Goal: Task Accomplishment & Management: Use online tool/utility

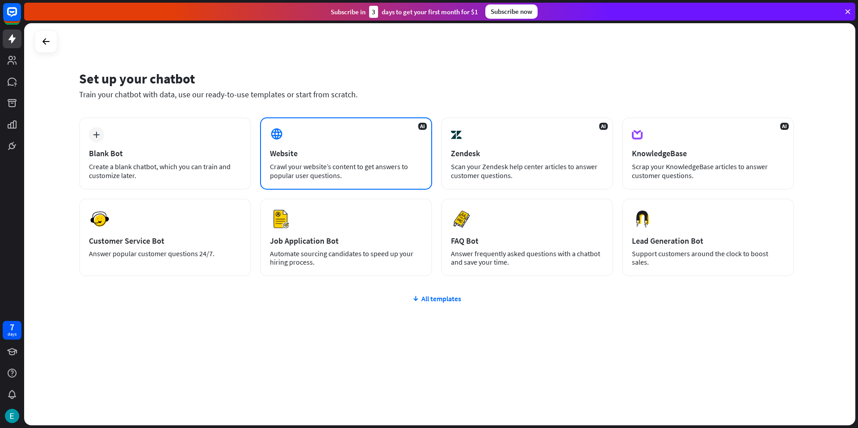
click at [364, 150] on div "Website" at bounding box center [346, 153] width 152 height 10
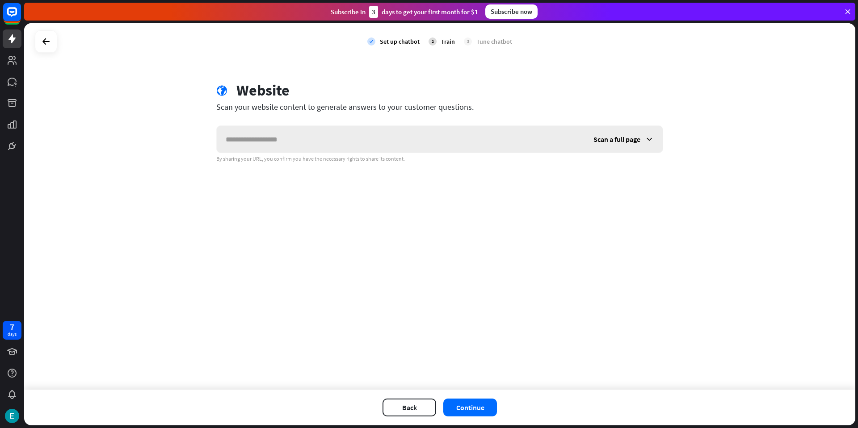
click at [631, 142] on span "Scan a full page" at bounding box center [616, 139] width 47 height 9
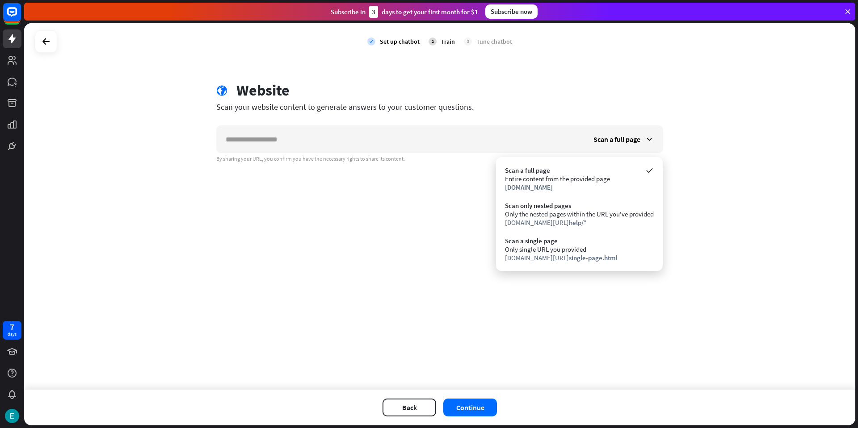
click at [409, 228] on div "check Set up chatbot 2 Train 3 Tune chatbot globe Website Scan your website con…" at bounding box center [439, 206] width 831 height 367
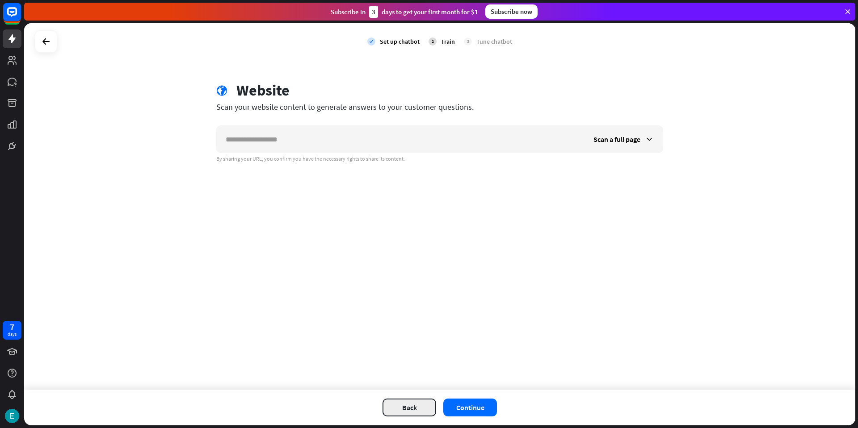
click at [421, 404] on button "Back" at bounding box center [409, 408] width 54 height 18
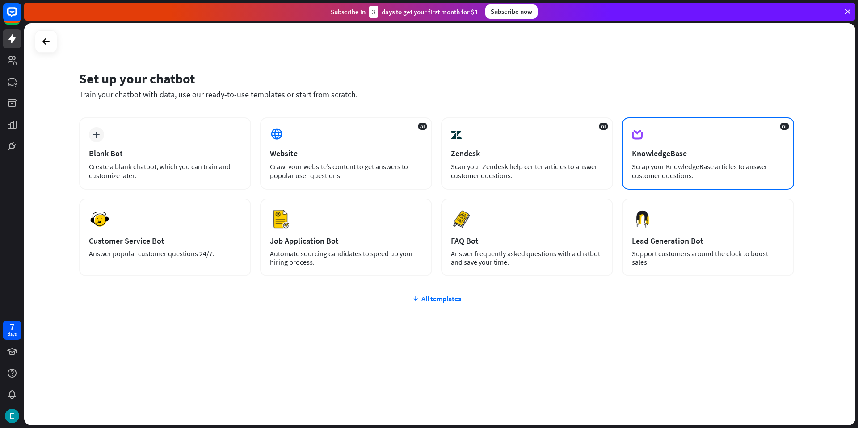
click at [701, 176] on div "Scrap your KnowledgeBase articles to answer customer questions." at bounding box center [708, 171] width 152 height 18
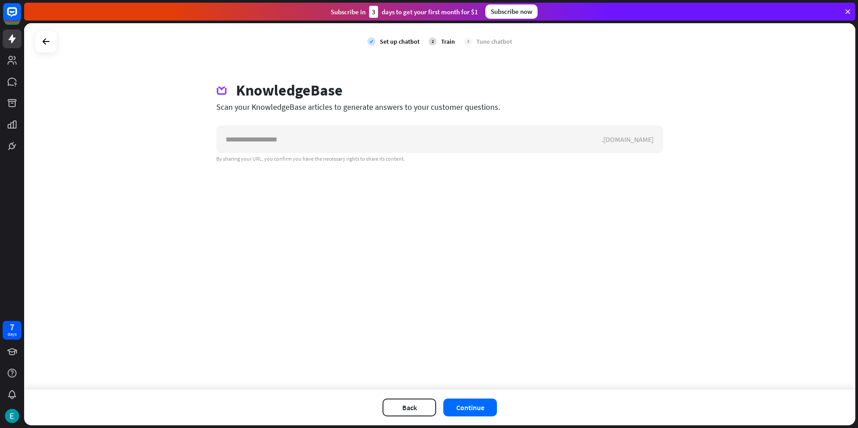
drag, startPoint x: 291, startPoint y: 206, endPoint x: 296, endPoint y: 206, distance: 5.4
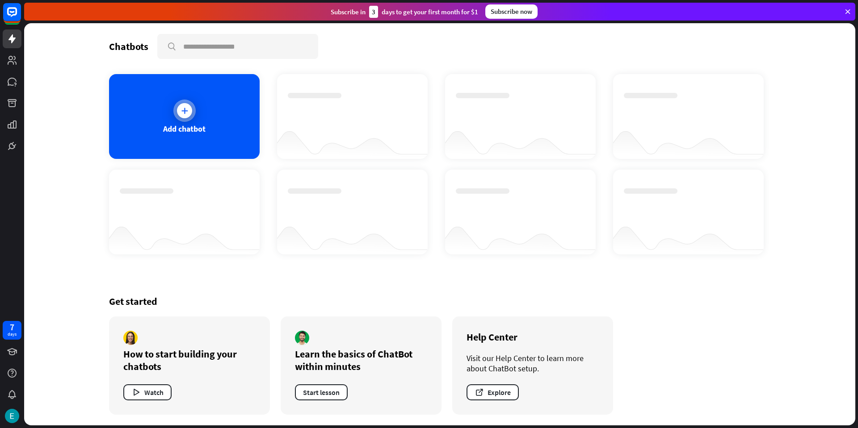
click at [250, 132] on div "Add chatbot" at bounding box center [184, 116] width 151 height 85
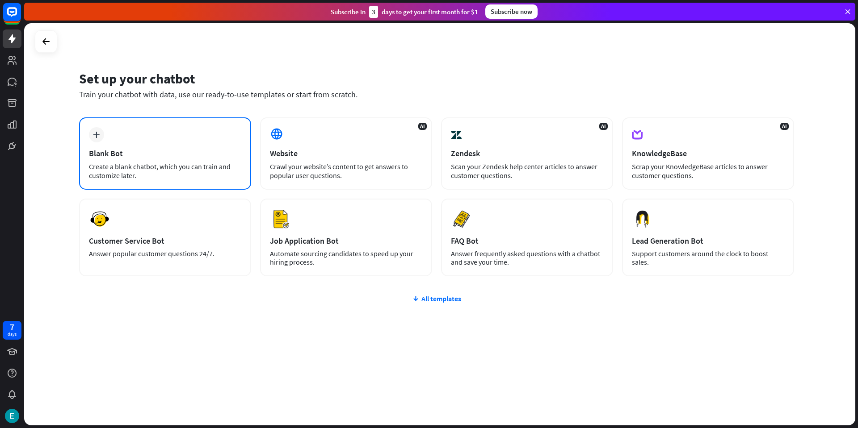
click at [202, 148] on div "plus Blank Bot Create a blank chatbot, which you can train and customize later." at bounding box center [165, 154] width 172 height 72
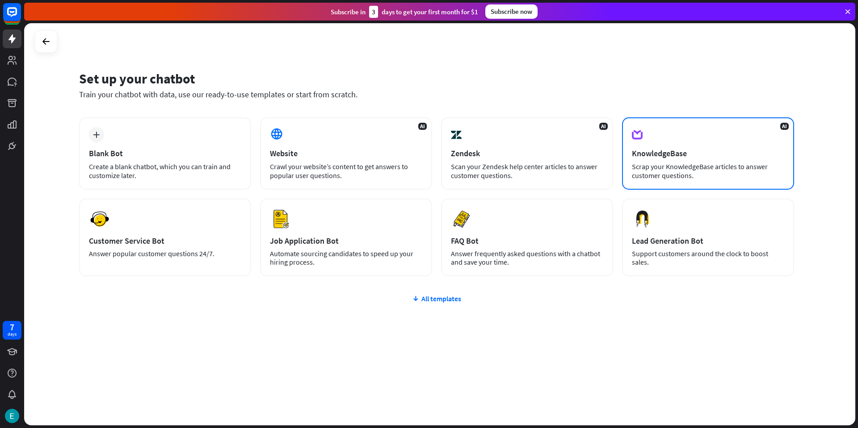
click at [677, 169] on div "Scrap your KnowledgeBase articles to answer customer questions." at bounding box center [708, 171] width 152 height 18
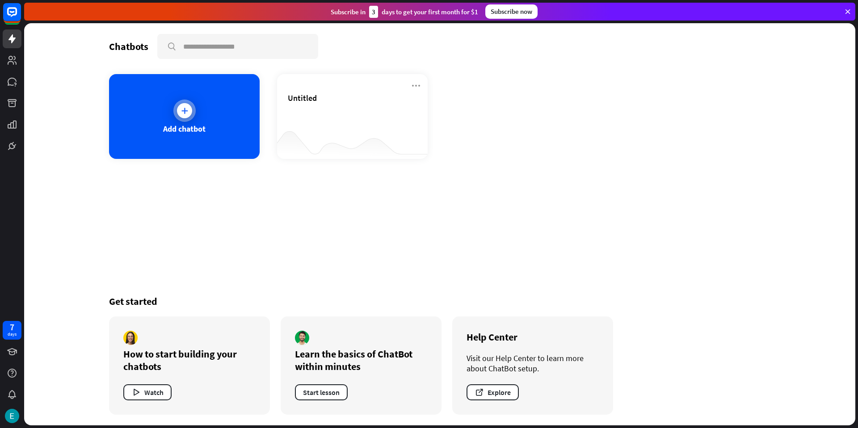
click at [239, 129] on div "Add chatbot" at bounding box center [184, 116] width 151 height 85
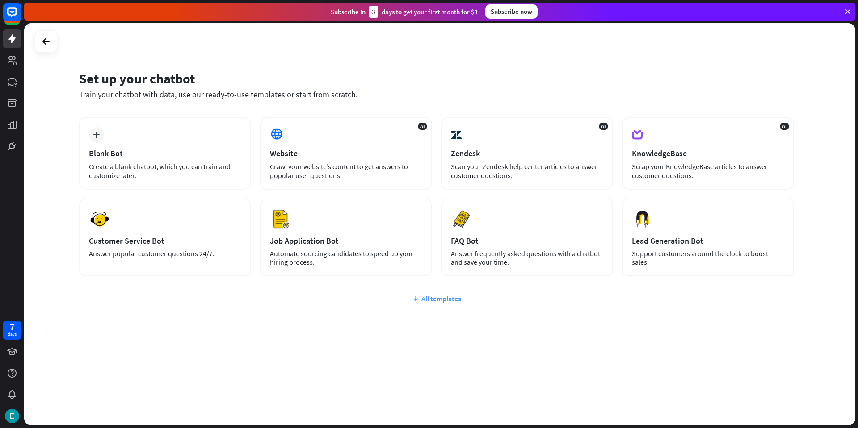
click at [436, 299] on div "All templates" at bounding box center [436, 298] width 715 height 9
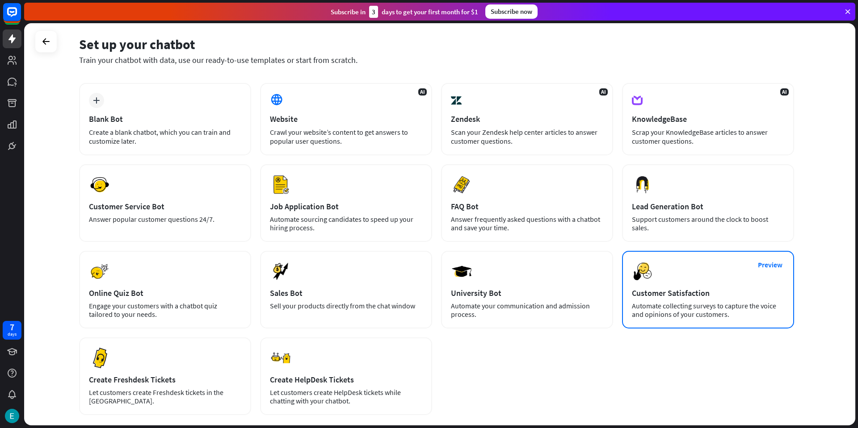
scroll to position [33, 0]
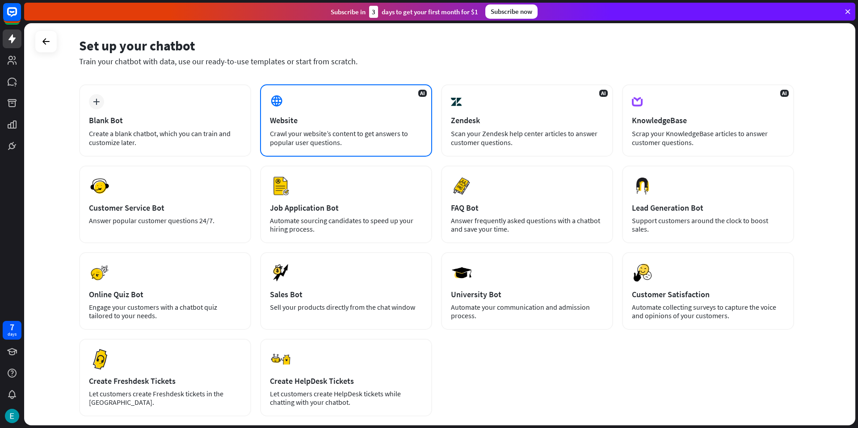
click at [360, 133] on div "Crawl your website’s content to get answers to popular user questions." at bounding box center [346, 138] width 152 height 18
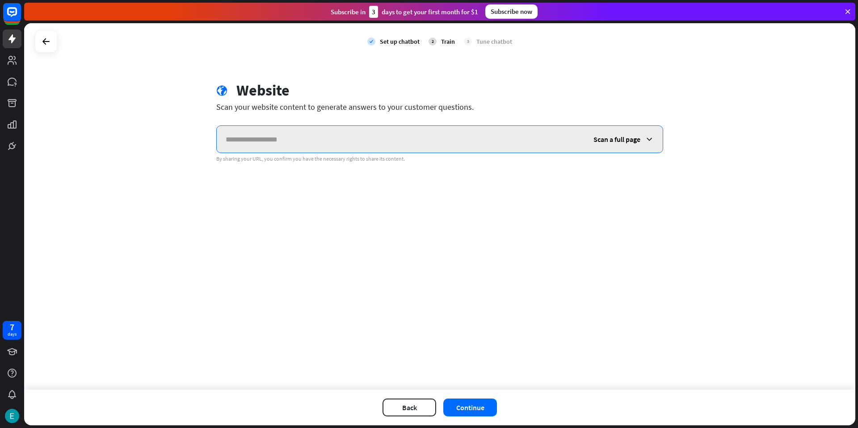
click at [501, 143] on input "text" at bounding box center [401, 139] width 368 height 27
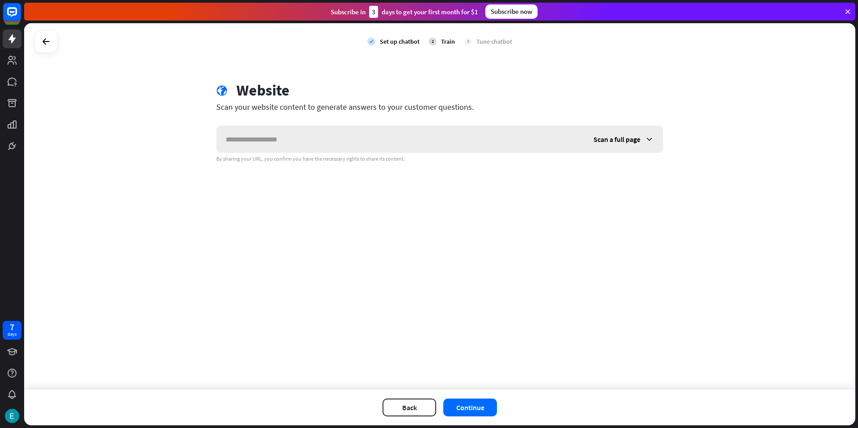
click at [598, 139] on span "Scan a full page" at bounding box center [616, 139] width 47 height 9
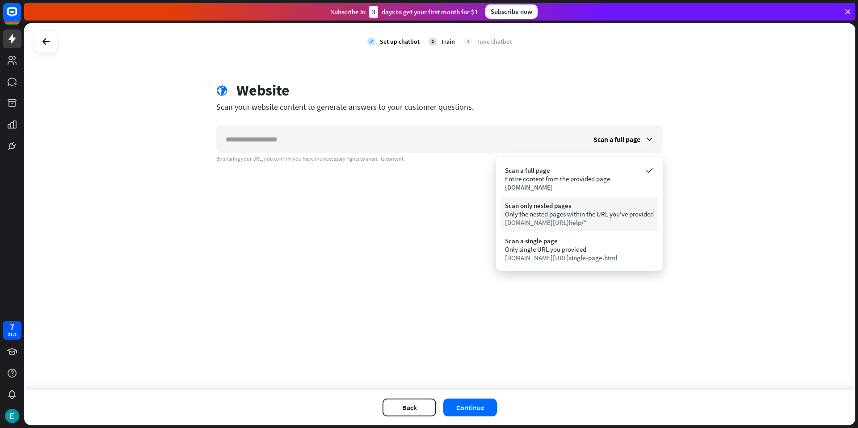
click at [581, 216] on div "Only the nested pages within the URL you've provided" at bounding box center [579, 214] width 149 height 8
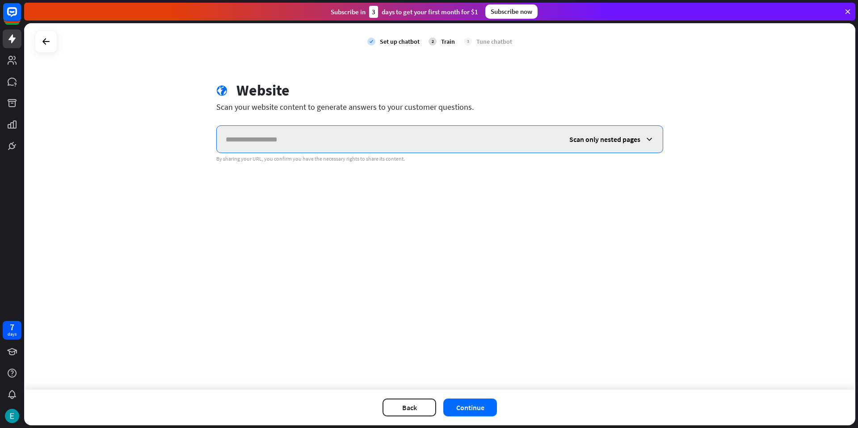
click at [305, 138] on input "text" at bounding box center [389, 139] width 344 height 27
paste input "**********"
type input "**********"
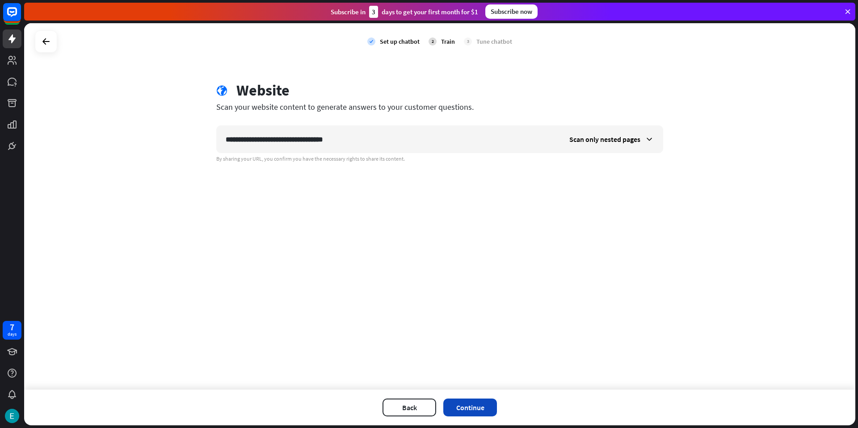
click at [475, 403] on button "Continue" at bounding box center [470, 408] width 54 height 18
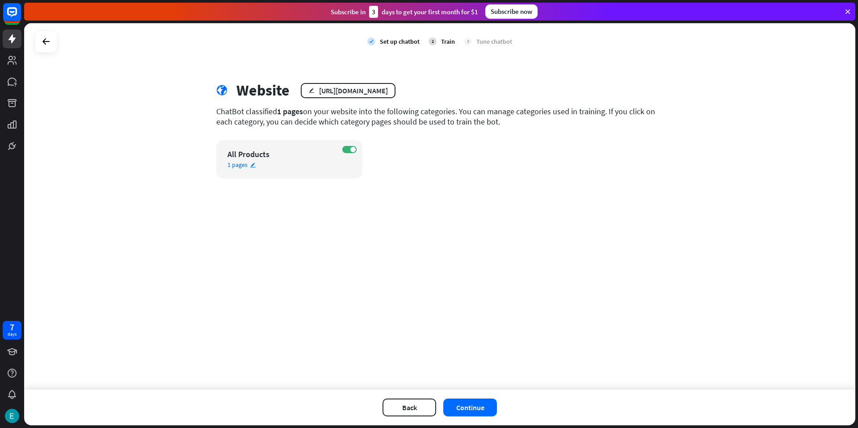
click at [237, 165] on span "1 pages" at bounding box center [237, 165] width 20 height 8
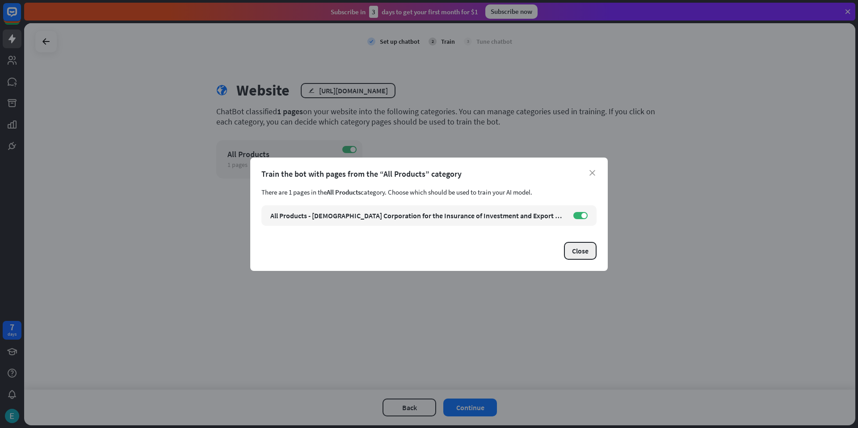
click at [577, 252] on button "Close" at bounding box center [580, 251] width 33 height 18
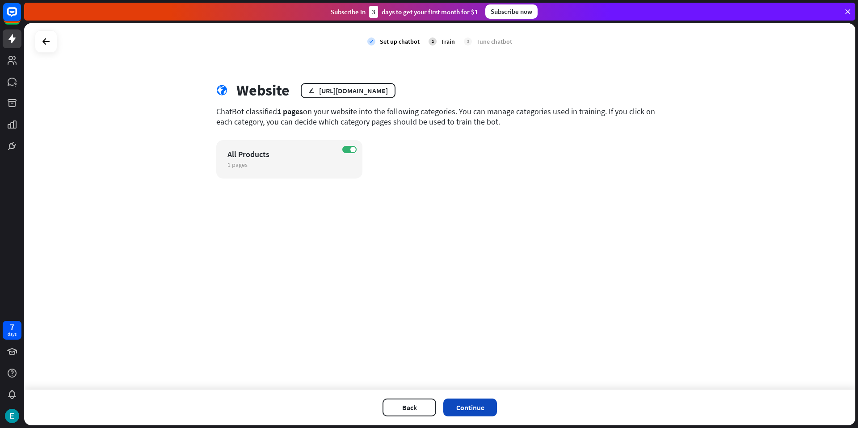
click at [464, 404] on button "Continue" at bounding box center [470, 408] width 54 height 18
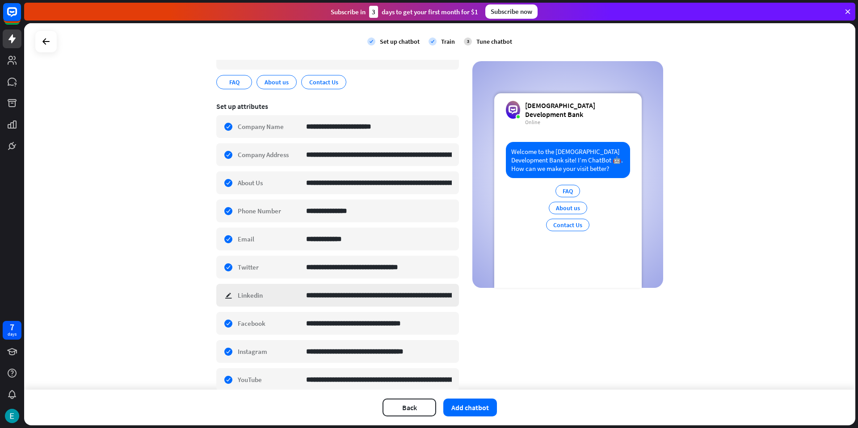
scroll to position [149, 0]
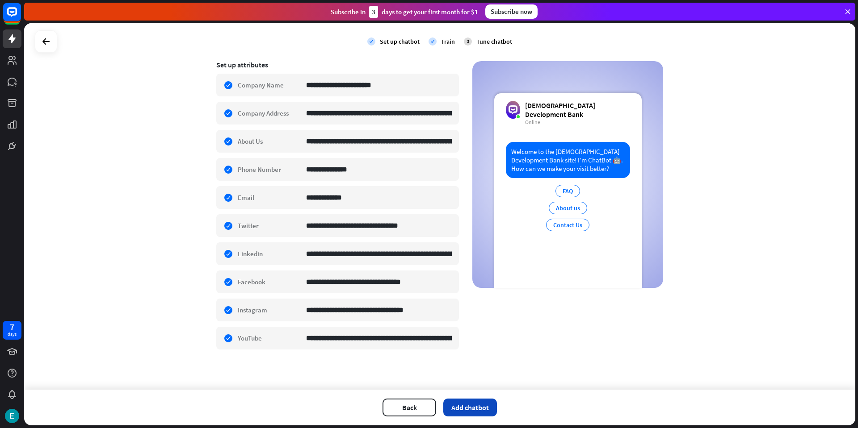
click at [454, 412] on button "Add chatbot" at bounding box center [470, 408] width 54 height 18
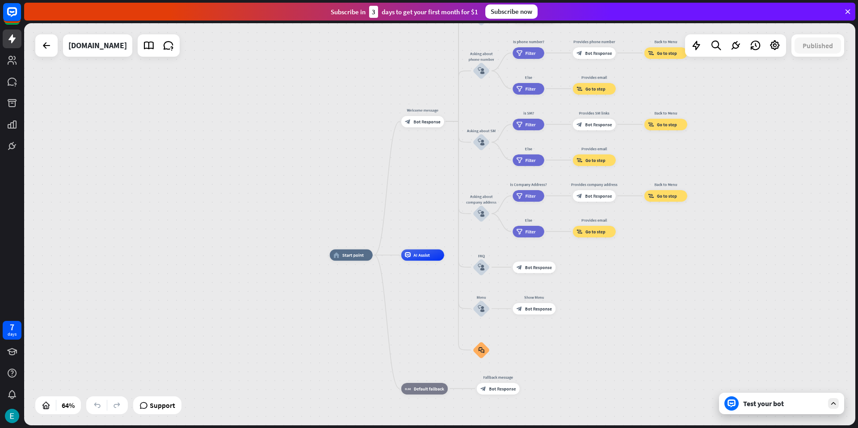
click at [769, 409] on div "Test your bot" at bounding box center [781, 403] width 125 height 21
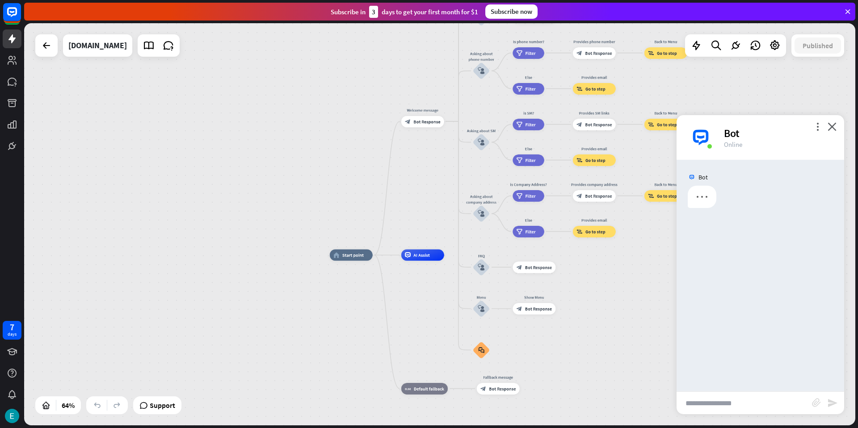
click at [735, 403] on input "text" at bounding box center [743, 403] width 135 height 22
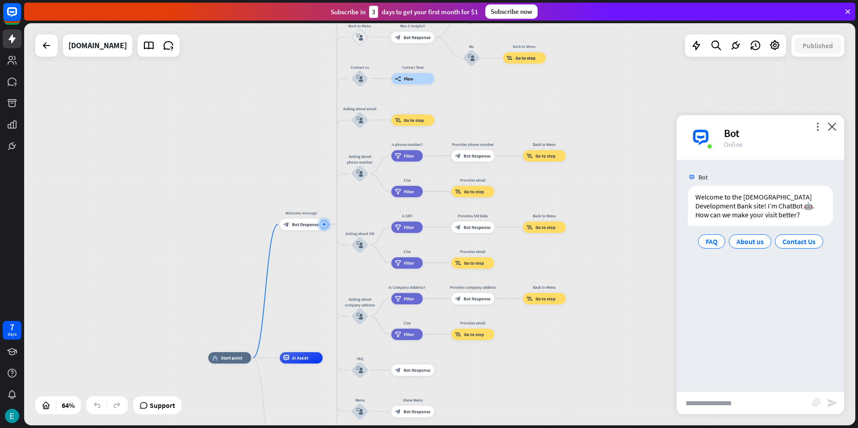
click at [735, 403] on input "text" at bounding box center [743, 403] width 135 height 22
type input "**"
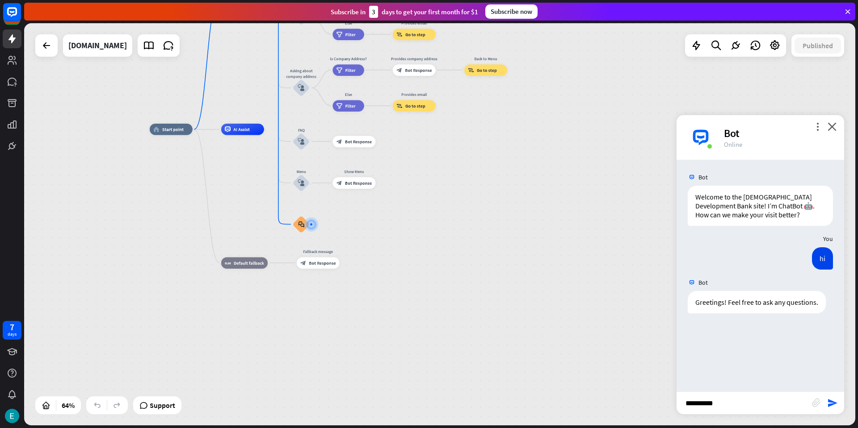
type input "**********"
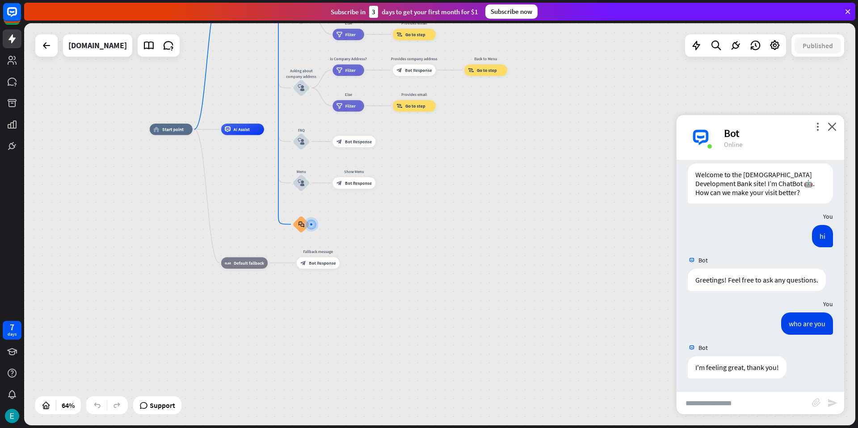
scroll to position [23, 0]
type input "**********"
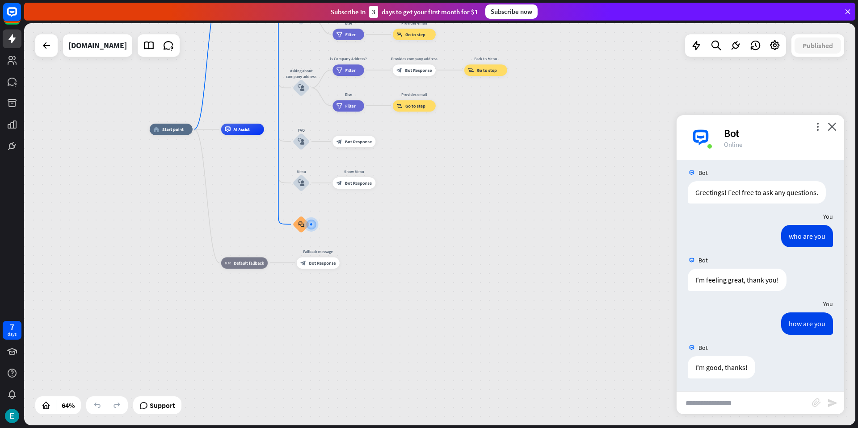
scroll to position [110, 0]
type input "**********"
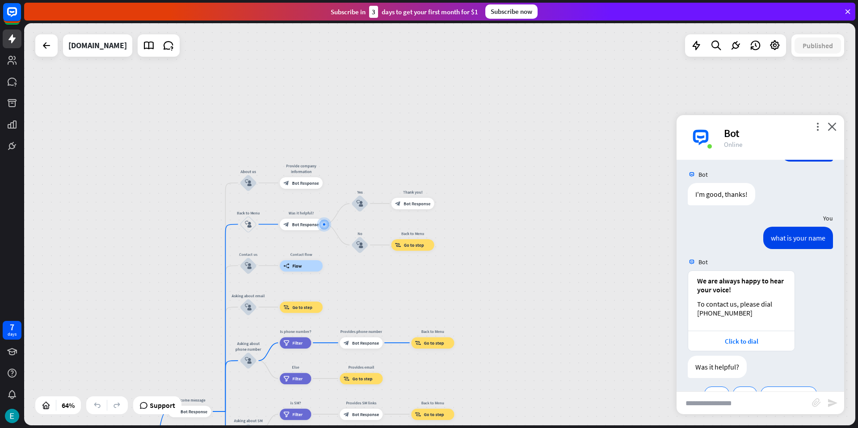
scroll to position [308, 0]
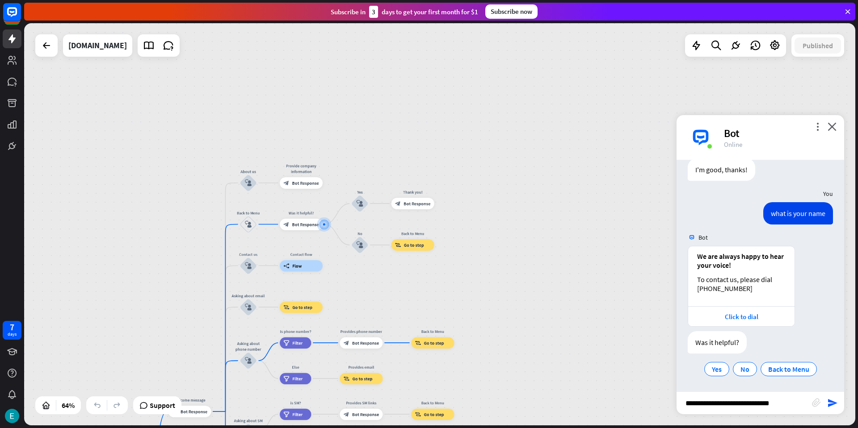
type input "**********"
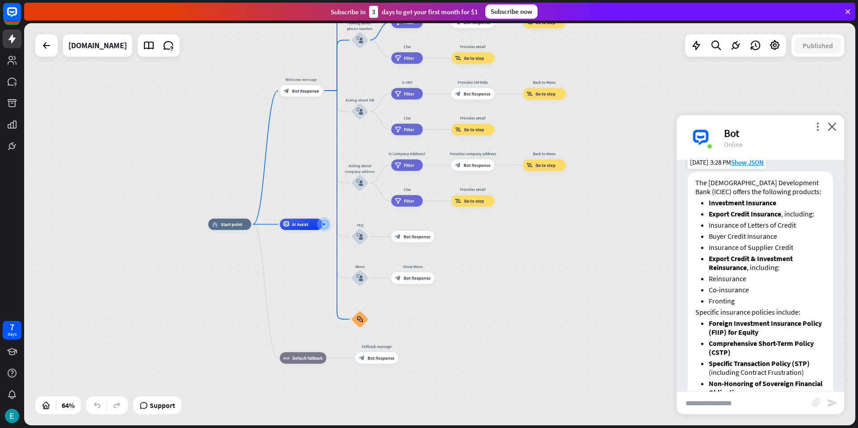
scroll to position [552, 0]
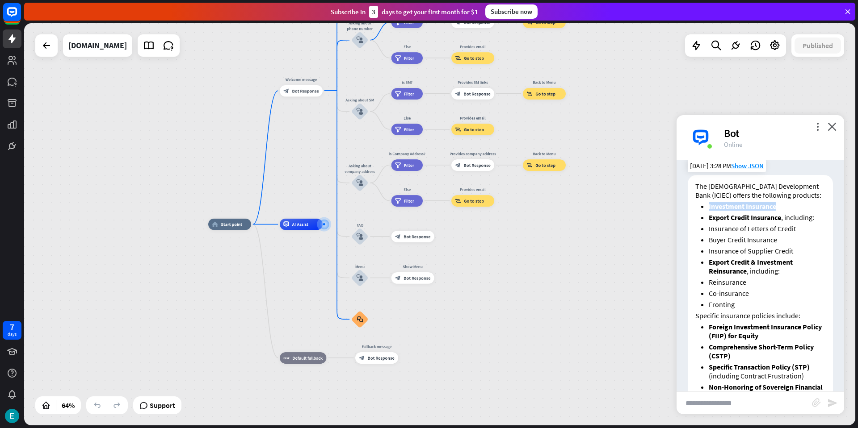
drag, startPoint x: 785, startPoint y: 208, endPoint x: 705, endPoint y: 210, distance: 80.0
click at [705, 210] on ul "Investment Insurance Export Credit Insurance , including: Insurance of Letters …" at bounding box center [760, 255] width 130 height 107
drag, startPoint x: 784, startPoint y: 221, endPoint x: 721, endPoint y: 222, distance: 63.0
click at [721, 222] on li "Export Credit Insurance , including:" at bounding box center [767, 217] width 117 height 9
drag, startPoint x: 802, startPoint y: 229, endPoint x: 708, endPoint y: 231, distance: 93.4
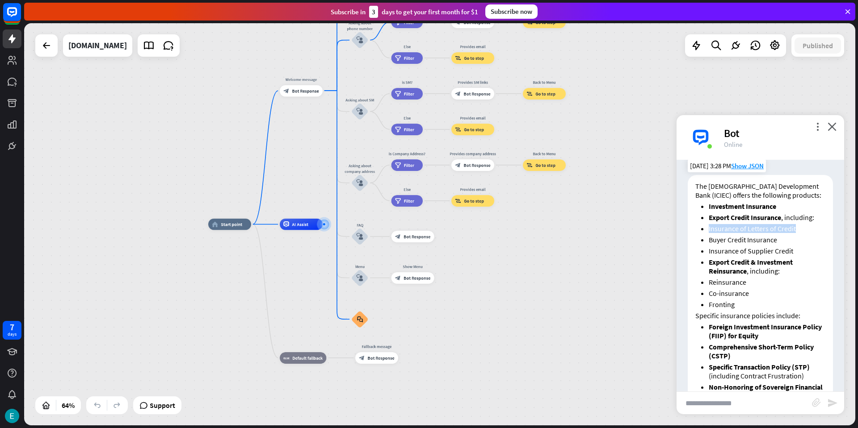
click at [708, 231] on ul "Investment Insurance Export Credit Insurance , including: Insurance of Letters …" at bounding box center [760, 255] width 130 height 107
copy li "Insurance of Letters of Credit"
click at [716, 399] on input "text" at bounding box center [743, 403] width 135 height 22
paste input "**********"
type input "**********"
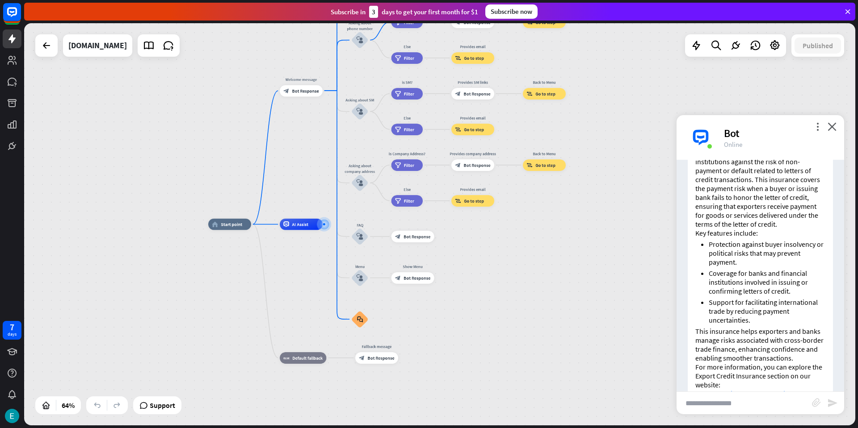
scroll to position [1068, 0]
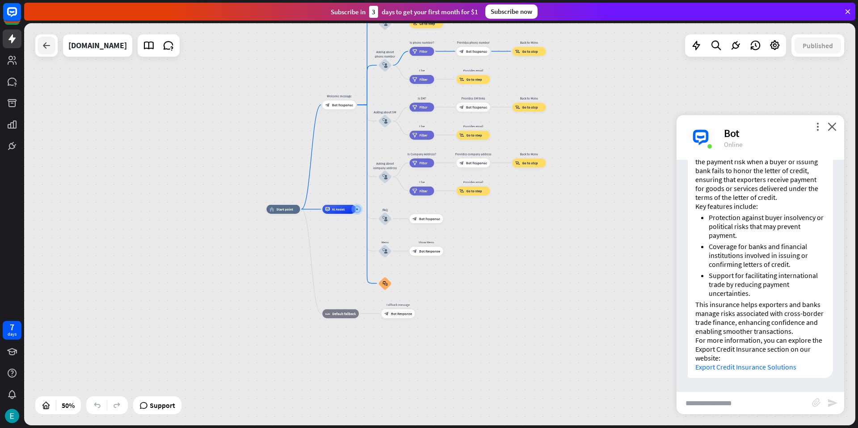
click at [54, 50] on div at bounding box center [47, 46] width 18 height 18
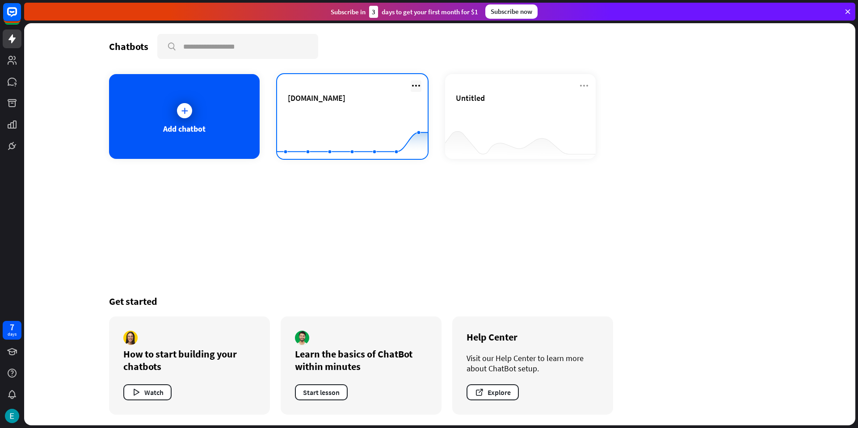
click at [416, 85] on icon at bounding box center [416, 85] width 11 height 11
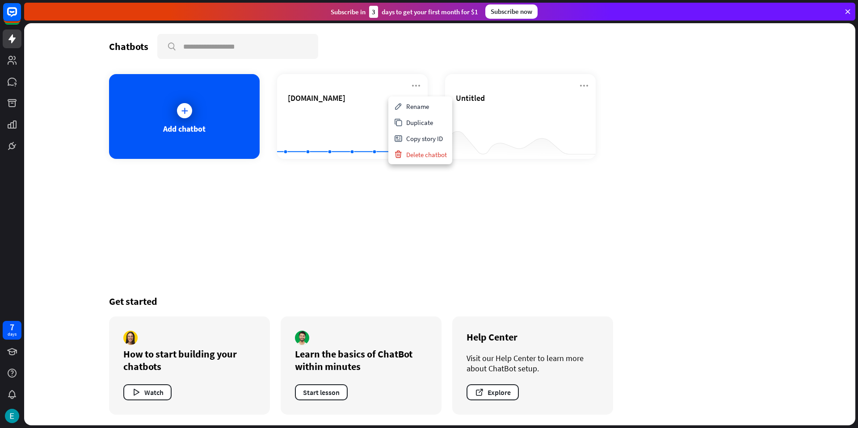
click at [519, 209] on div "Chatbots search Add chatbot [DOMAIN_NAME] Created with Highcharts 10.1.0 0 1 2 …" at bounding box center [439, 224] width 715 height 403
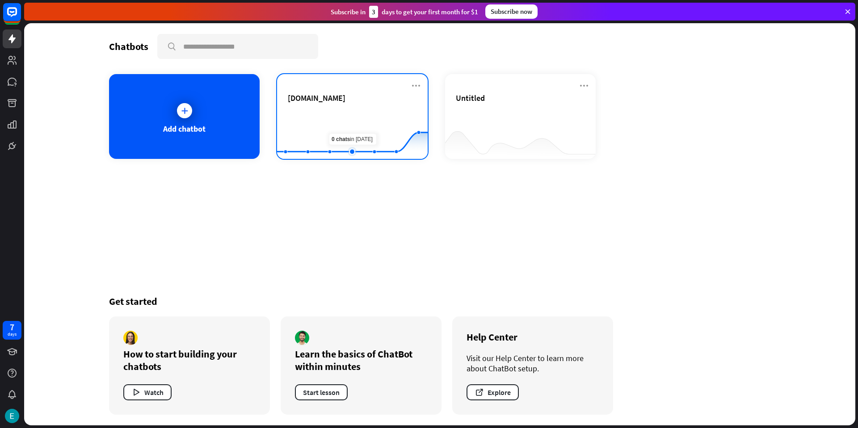
click at [354, 130] on rect at bounding box center [352, 137] width 151 height 56
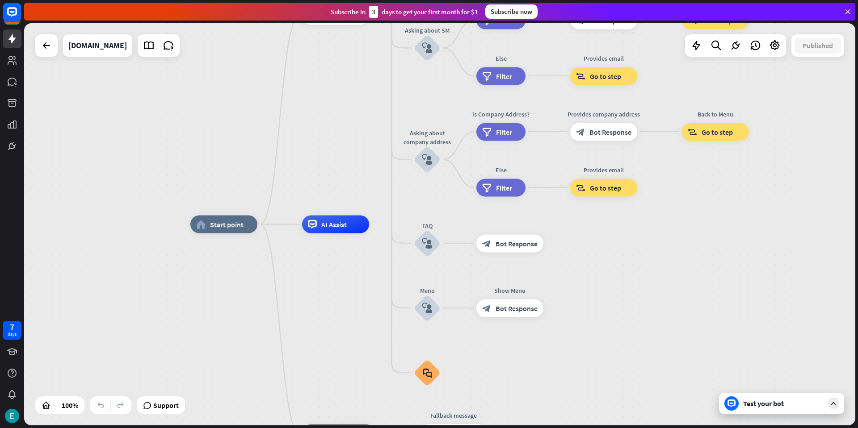
click at [757, 410] on div "Test your bot" at bounding box center [781, 403] width 125 height 21
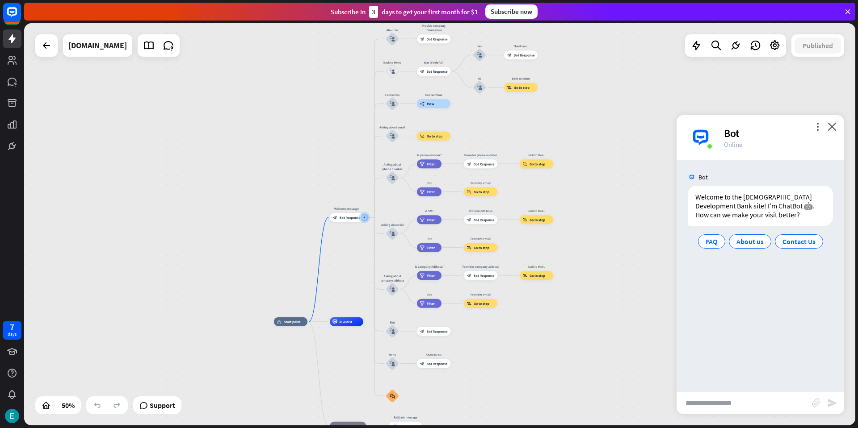
click at [736, 410] on input "text" at bounding box center [743, 403] width 135 height 22
type input "**********"
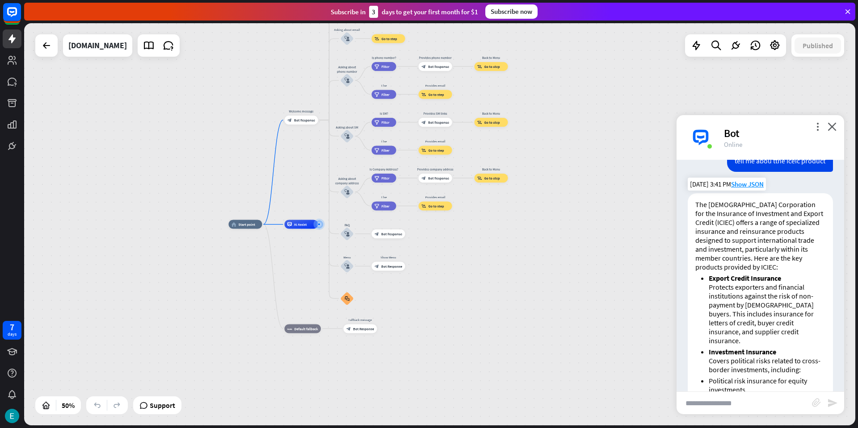
scroll to position [80, 0]
